Goal: Task Accomplishment & Management: Use online tool/utility

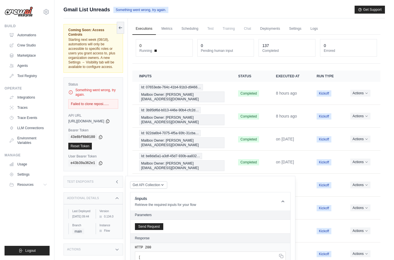
click at [23, 30] on div "Build Automations Crew Studio Marketplace Agents" at bounding box center [27, 52] width 45 height 57
click at [29, 34] on link "Automations" at bounding box center [28, 35] width 43 height 9
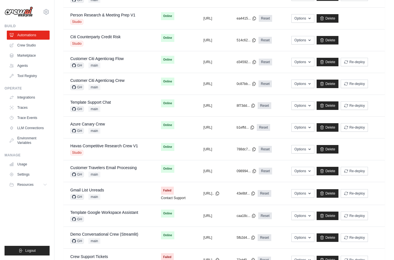
scroll to position [233, 0]
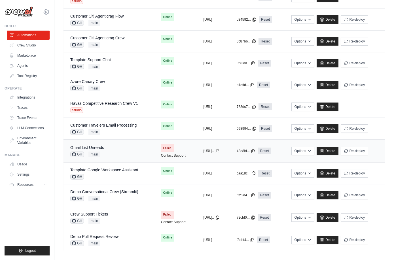
click at [113, 150] on div "Gmail List Unreads GH main" at bounding box center [108, 151] width 77 height 12
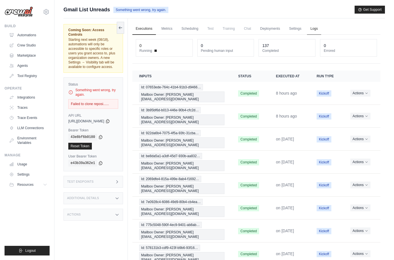
click at [321, 29] on link "Logs" at bounding box center [314, 29] width 14 height 12
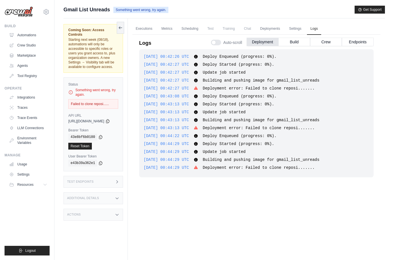
click at [109, 209] on div "Actions" at bounding box center [94, 215] width 60 height 12
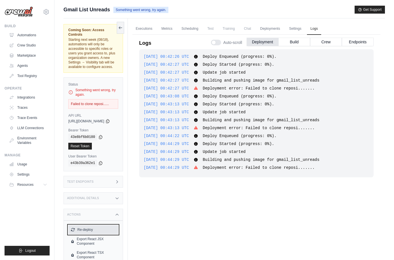
click at [86, 225] on button "Re-deploy" at bounding box center [93, 229] width 50 height 9
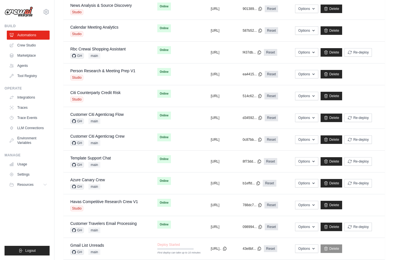
scroll to position [252, 0]
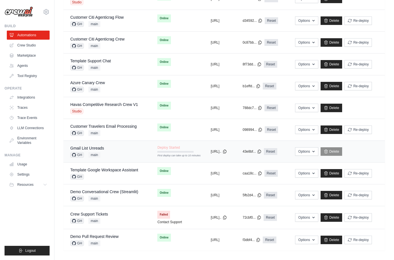
click at [119, 150] on div "Gmail List Unreads GH main" at bounding box center [106, 151] width 73 height 12
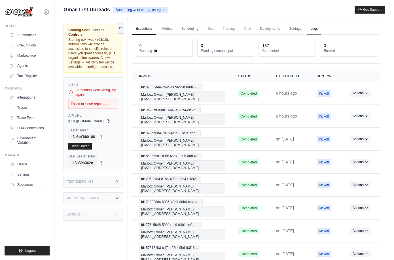
click at [321, 26] on link "Logs" at bounding box center [314, 29] width 14 height 12
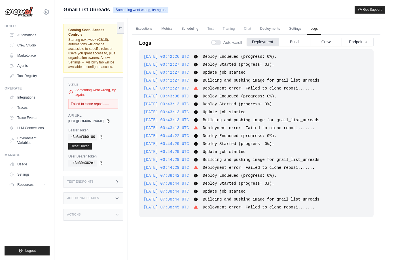
click at [266, 226] on div "2025-08-17 00:42:26 UTC Deploy Enqueued (progress: 0%). Show more Show less 202…" at bounding box center [256, 149] width 235 height 201
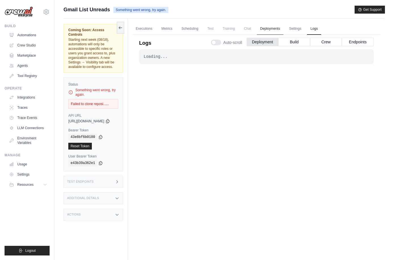
click at [279, 30] on link "Deployments" at bounding box center [270, 29] width 27 height 12
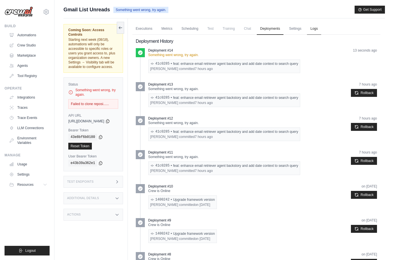
click at [321, 25] on link "Logs" at bounding box center [314, 29] width 14 height 12
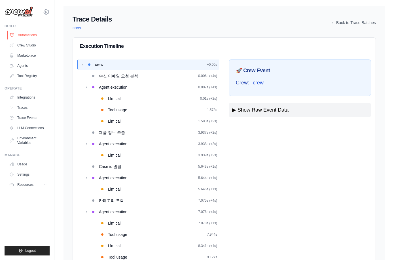
click at [24, 36] on link "Automations" at bounding box center [28, 35] width 43 height 9
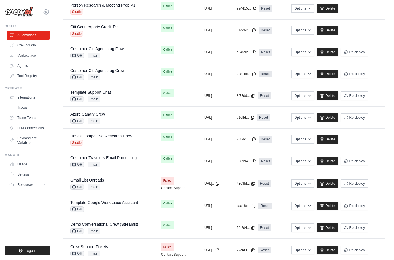
scroll to position [233, 0]
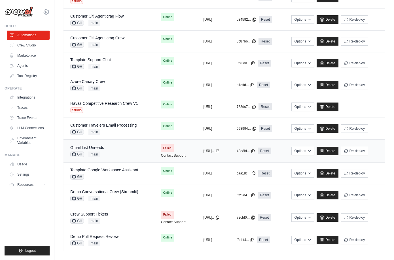
click at [113, 147] on div "Gmail List Unreads GH main" at bounding box center [108, 151] width 77 height 12
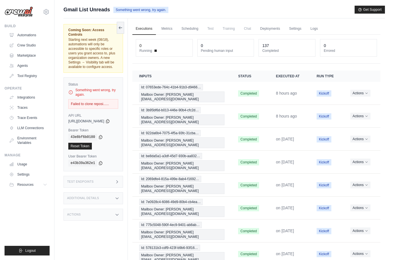
drag, startPoint x: 105, startPoint y: 111, endPoint x: 79, endPoint y: 112, distance: 26.7
click at [79, 119] on span "https://gmail-list-unreads-d64fff5e-3d16-40e9-9120--b5762905.crewai.com" at bounding box center [86, 121] width 36 height 5
copy span "gmail-list-unreads"
